Goal: Transaction & Acquisition: Purchase product/service

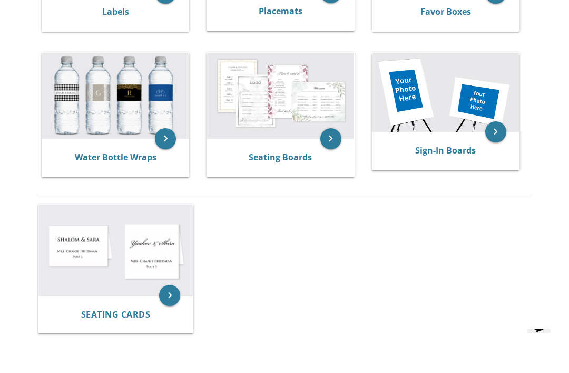
scroll to position [475, 0]
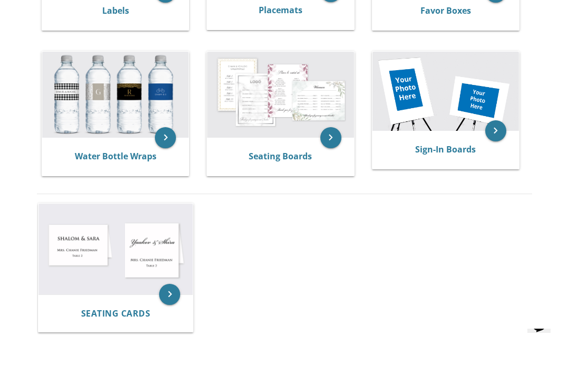
click at [159, 297] on icon "keyboard_arrow_right" at bounding box center [169, 294] width 21 height 21
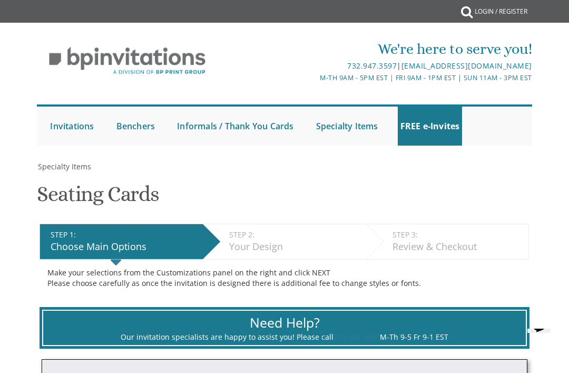
click at [0, 0] on link "Bar Mitzvah" at bounding box center [0, 0] width 0 height 0
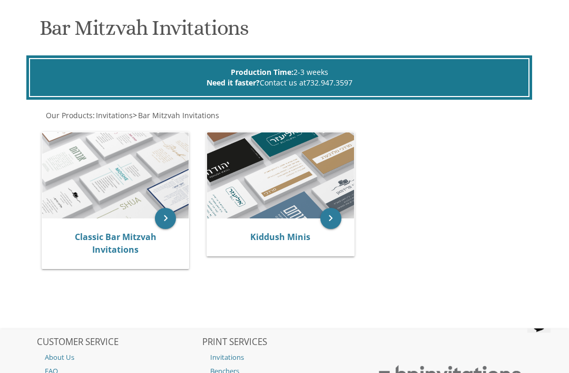
scroll to position [153, 0]
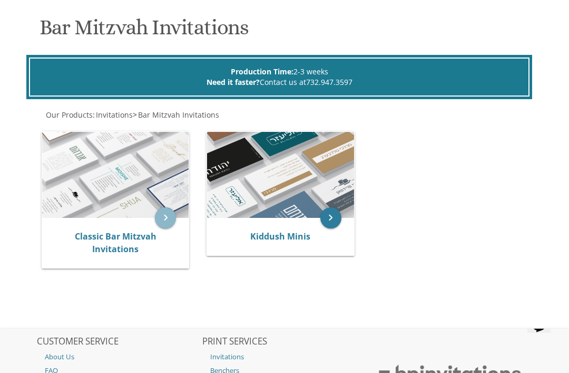
click at [160, 226] on icon "keyboard_arrow_right" at bounding box center [165, 217] width 21 height 21
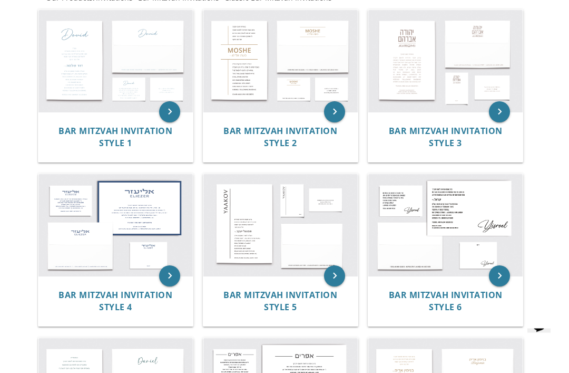
scroll to position [221, 0]
click at [73, 80] on img at bounding box center [115, 61] width 154 height 102
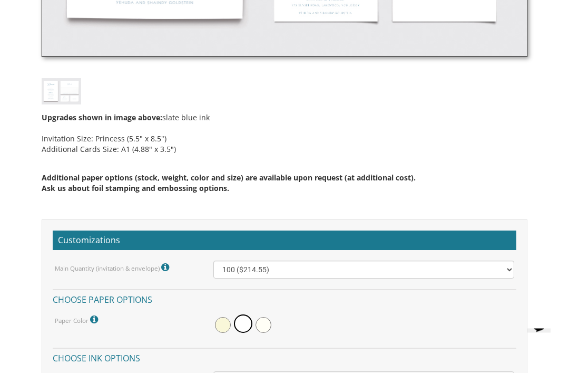
scroll to position [622, 0]
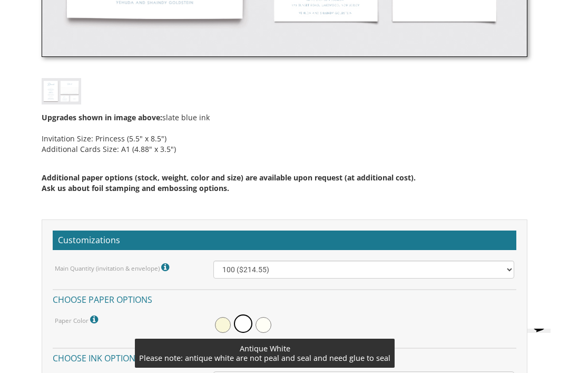
click at [267, 323] on span at bounding box center [264, 325] width 16 height 16
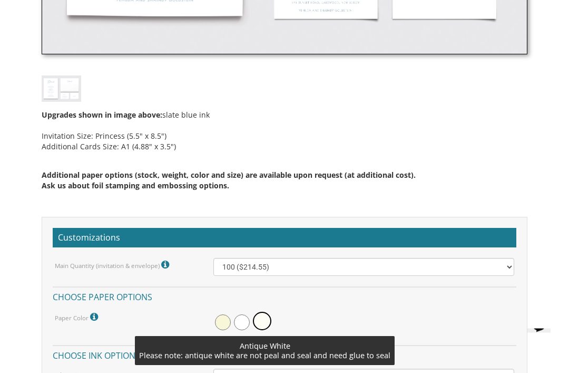
scroll to position [625, 0]
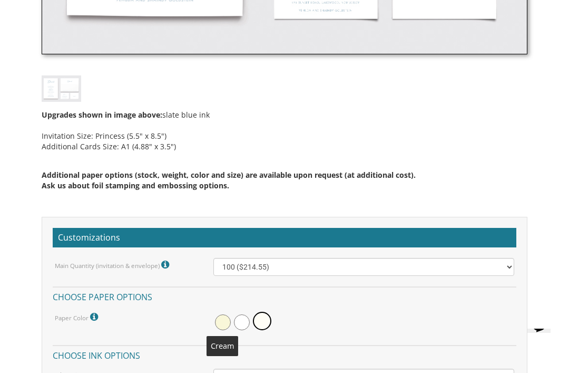
click at [228, 323] on span at bounding box center [223, 322] width 16 height 16
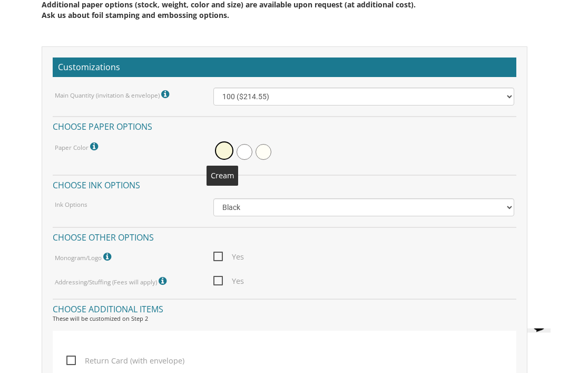
scroll to position [795, 0]
click at [225, 254] on span "Yes" at bounding box center [229, 256] width 31 height 13
click at [220, 254] on input "Yes" at bounding box center [217, 255] width 7 height 7
checkbox input "true"
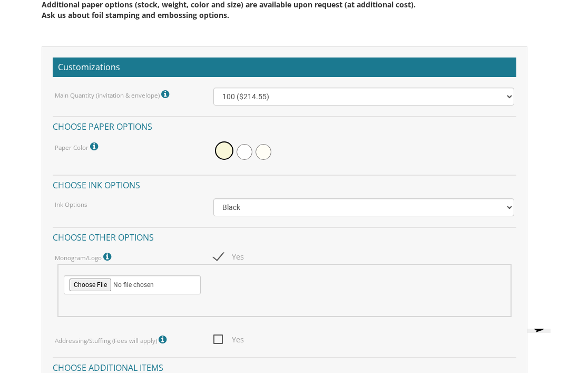
click at [223, 336] on span "Yes" at bounding box center [229, 339] width 31 height 13
click at [220, 336] on input "Yes" at bounding box center [217, 338] width 7 height 7
checkbox input "true"
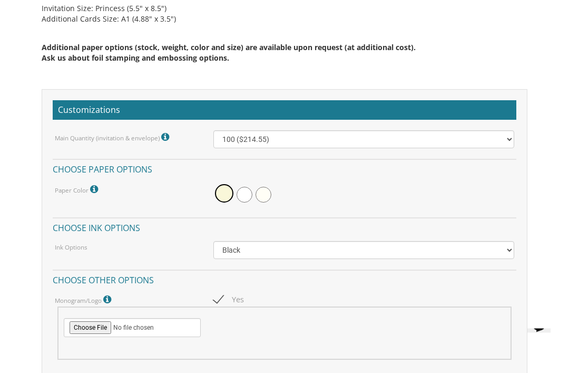
scroll to position [752, 0]
click at [228, 301] on span "Yes" at bounding box center [229, 299] width 31 height 13
click at [220, 301] on input "Yes" at bounding box center [217, 298] width 7 height 7
checkbox input "false"
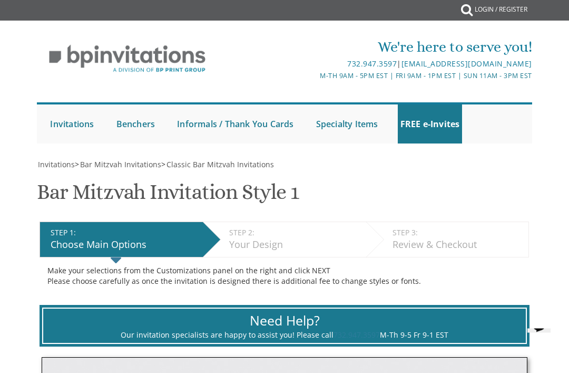
scroll to position [0, 0]
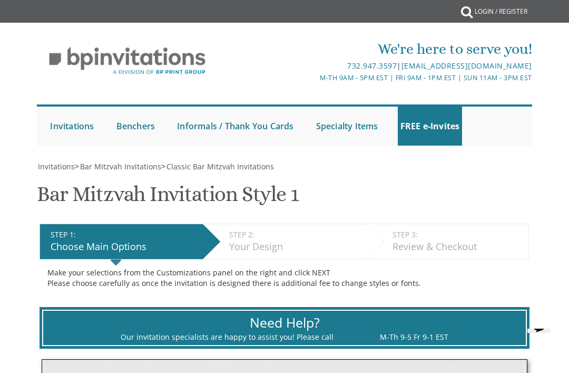
click at [193, 2] on div "Submit My Cart {{shoppingcart.totalQuantityDisplay}} Total: {{shoppingcart.subt…" at bounding box center [284, 11] width 497 height 23
